Goal: Answer question/provide support: Answer question/provide support

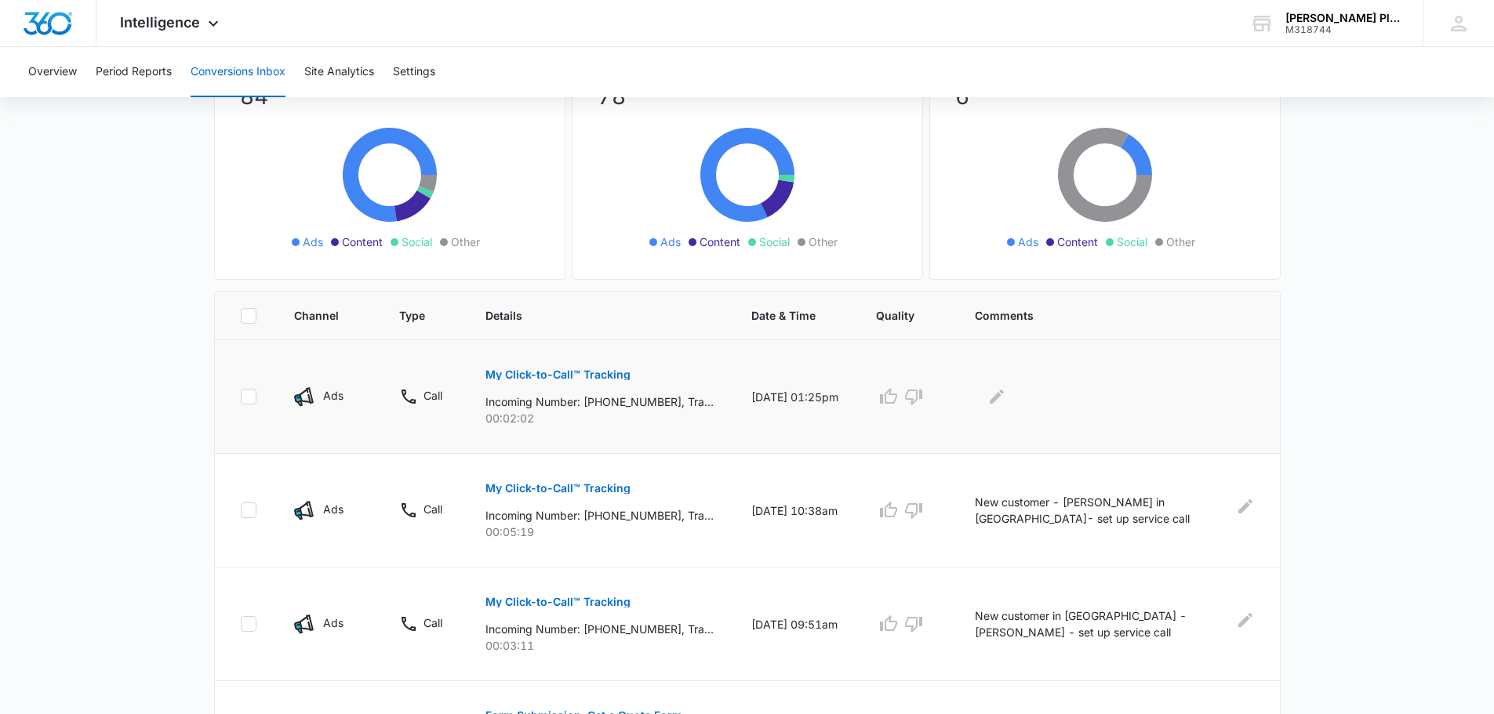
scroll to position [157, 0]
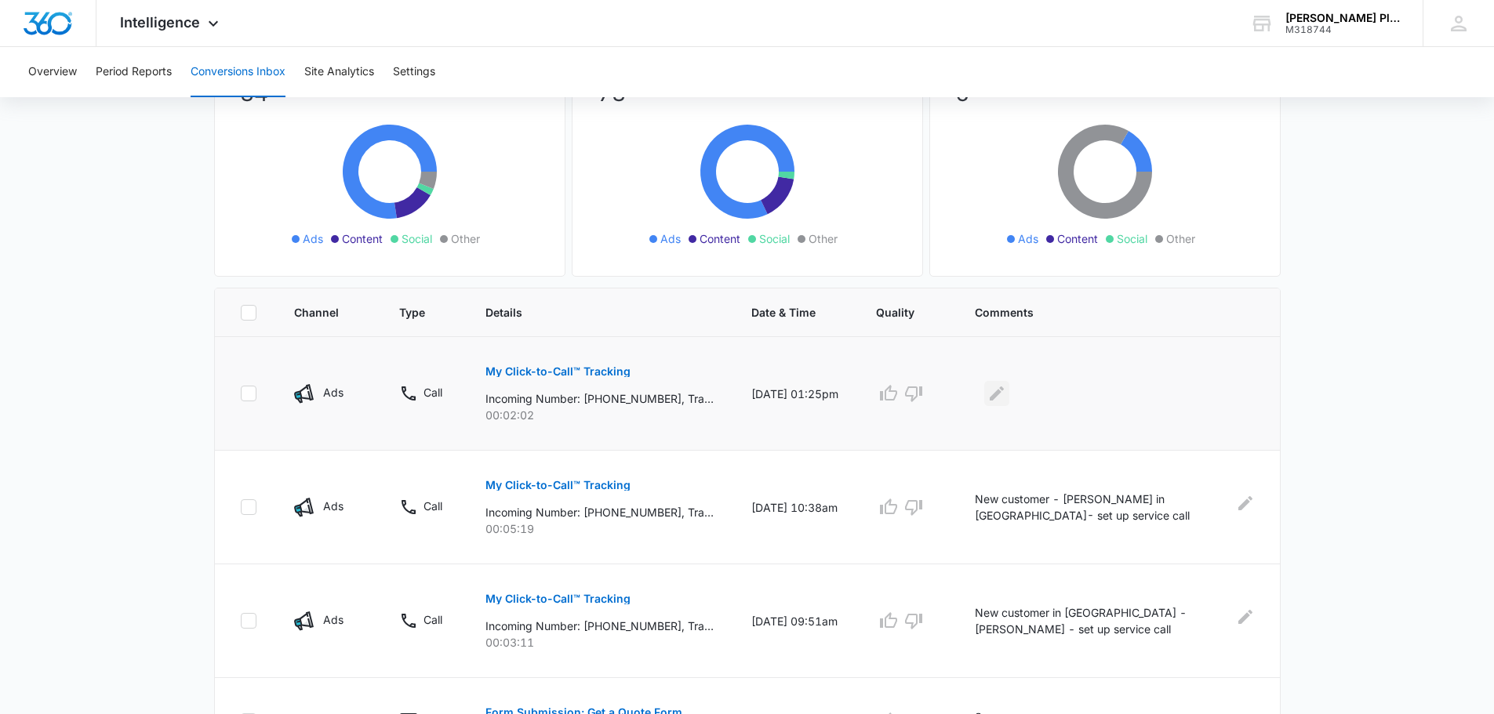
click at [1002, 395] on icon "Edit Comments" at bounding box center [996, 393] width 19 height 19
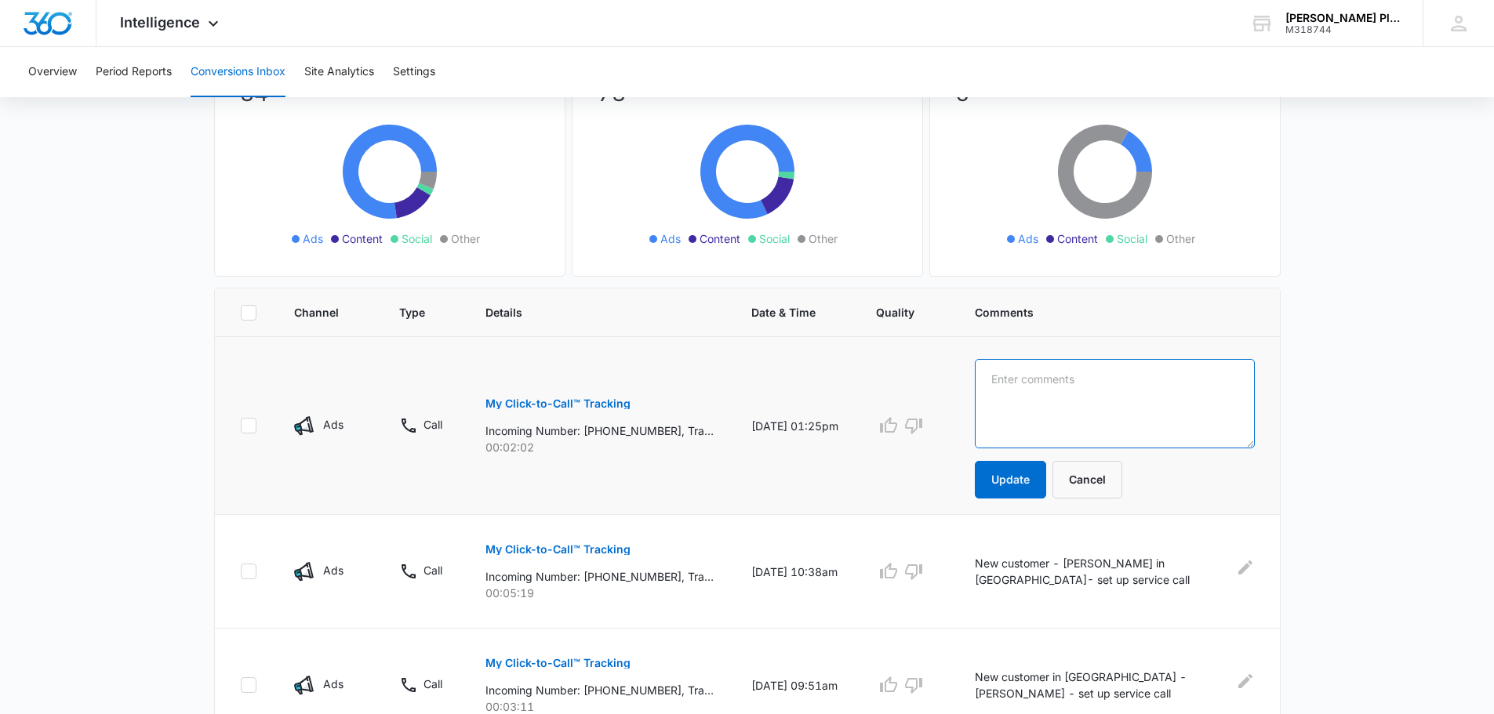
click at [1001, 380] on textarea at bounding box center [1115, 403] width 280 height 89
type textarea "Existing customer - Katie Skeans - set up service call"
click at [1034, 480] on button "Update" at bounding box center [1010, 480] width 71 height 38
